Goal: Find specific page/section

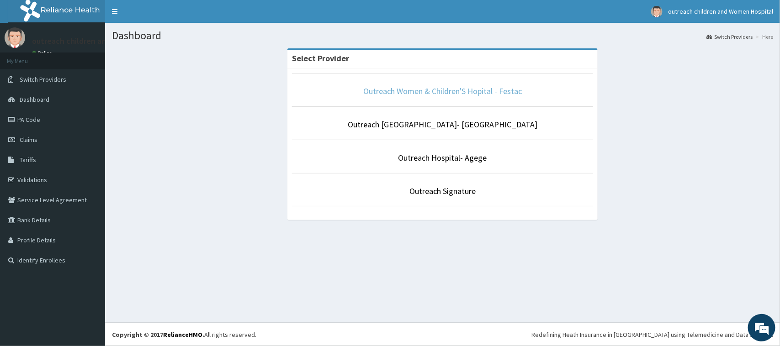
click at [415, 91] on link "Outreach Women & Children'S Hopital - Festac" at bounding box center [442, 91] width 159 height 11
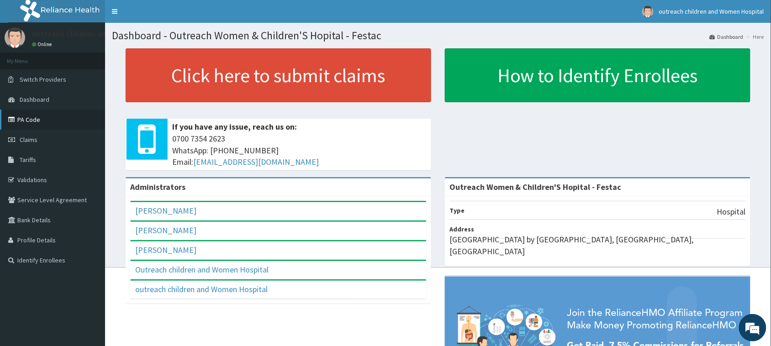
click at [35, 120] on link "PA Code" at bounding box center [52, 120] width 105 height 20
